Goal: Transaction & Acquisition: Purchase product/service

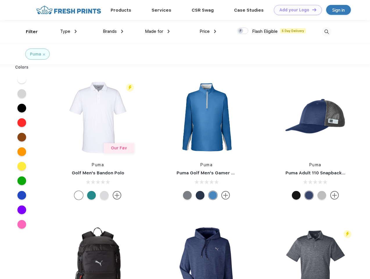
click at [295, 10] on link "Add your Logo Design Tool" at bounding box center [298, 10] width 48 height 10
click at [0, 0] on div "Design Tool" at bounding box center [0, 0] width 0 height 0
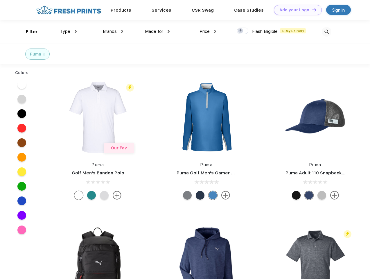
click at [311, 10] on link "Add your Logo Design Tool" at bounding box center [298, 10] width 48 height 10
click at [28, 32] on div "Filter" at bounding box center [32, 31] width 12 height 7
click at [68, 31] on span "Type" at bounding box center [65, 31] width 10 height 5
click at [113, 31] on span "Brands" at bounding box center [110, 31] width 14 height 5
click at [157, 31] on span "Made for" at bounding box center [154, 31] width 18 height 5
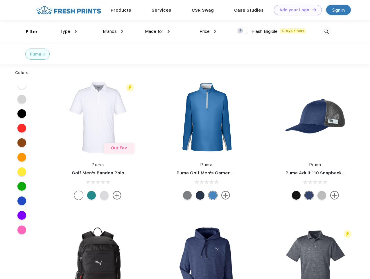
click at [208, 31] on span "Price" at bounding box center [204, 31] width 10 height 5
click at [243, 31] on div at bounding box center [242, 31] width 11 height 6
click at [241, 31] on input "checkbox" at bounding box center [239, 29] width 4 height 4
click at [326, 32] on img at bounding box center [327, 32] width 10 height 10
